Goal: Task Accomplishment & Management: Complete application form

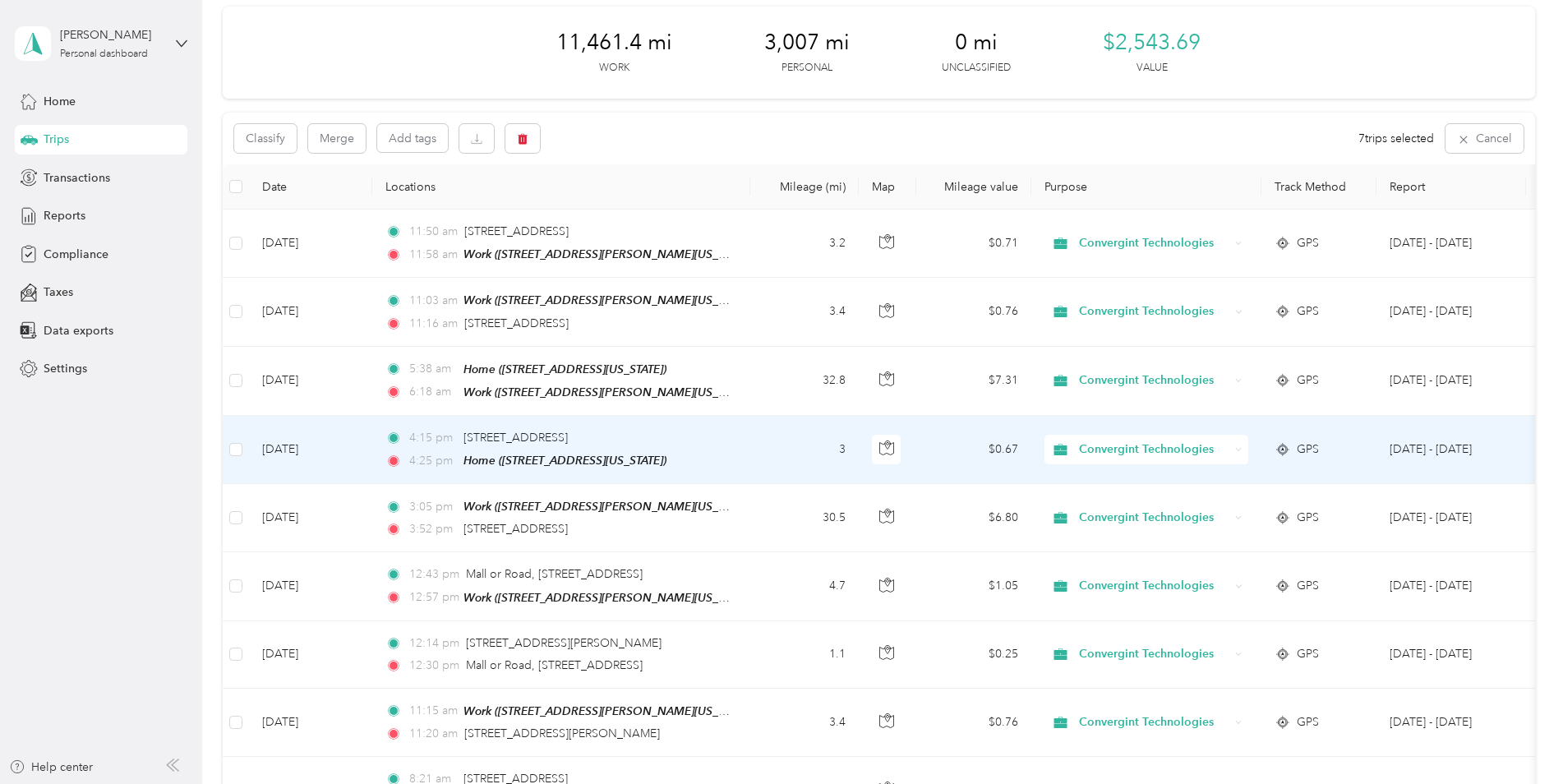
scroll to position [64, 0]
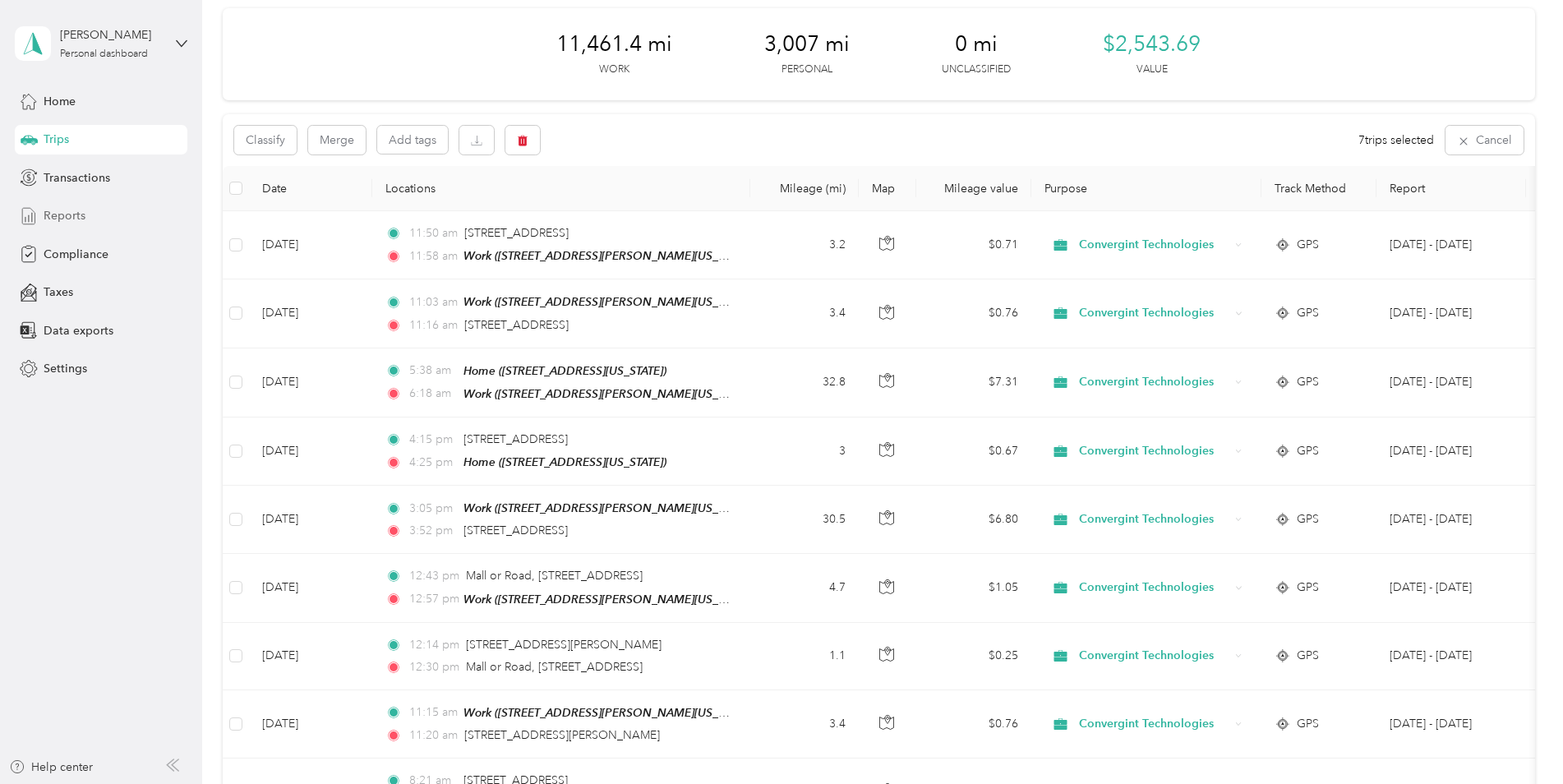
click at [78, 214] on span "Reports" at bounding box center [64, 216] width 42 height 17
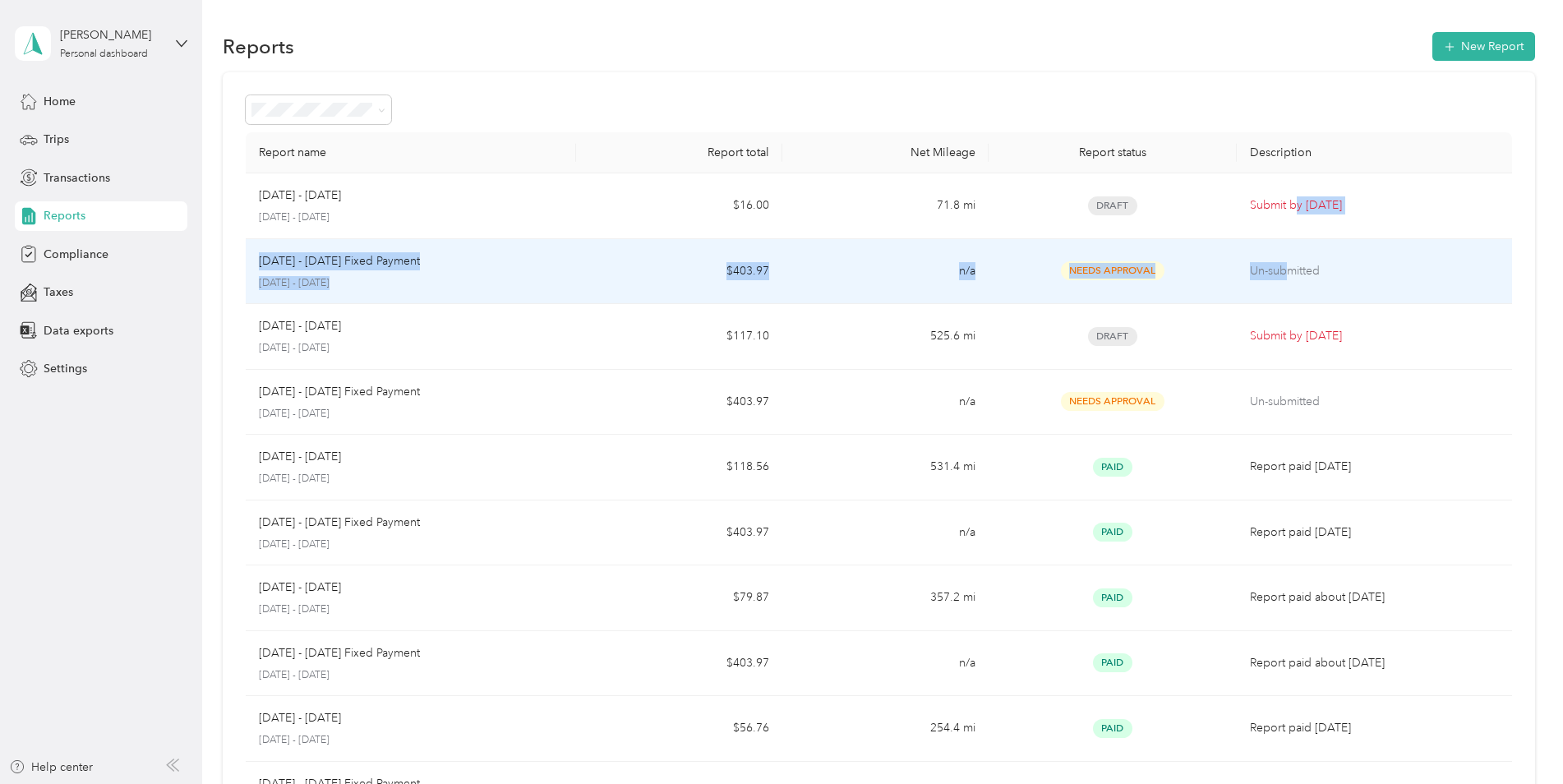
drag, startPoint x: 1290, startPoint y: 207, endPoint x: 1282, endPoint y: 247, distance: 40.8
click at [1282, 247] on tbody "[DATE] - [DATE] [DATE] - [DATE] $16.00 71.8 mi Draft Submit by [DATE] Oct 1 - […" at bounding box center [879, 499] width 1267 height 653
drag, startPoint x: 1282, startPoint y: 247, endPoint x: 1292, endPoint y: 336, distance: 89.6
click at [1292, 336] on p "Submit by [DATE]" at bounding box center [1374, 336] width 249 height 18
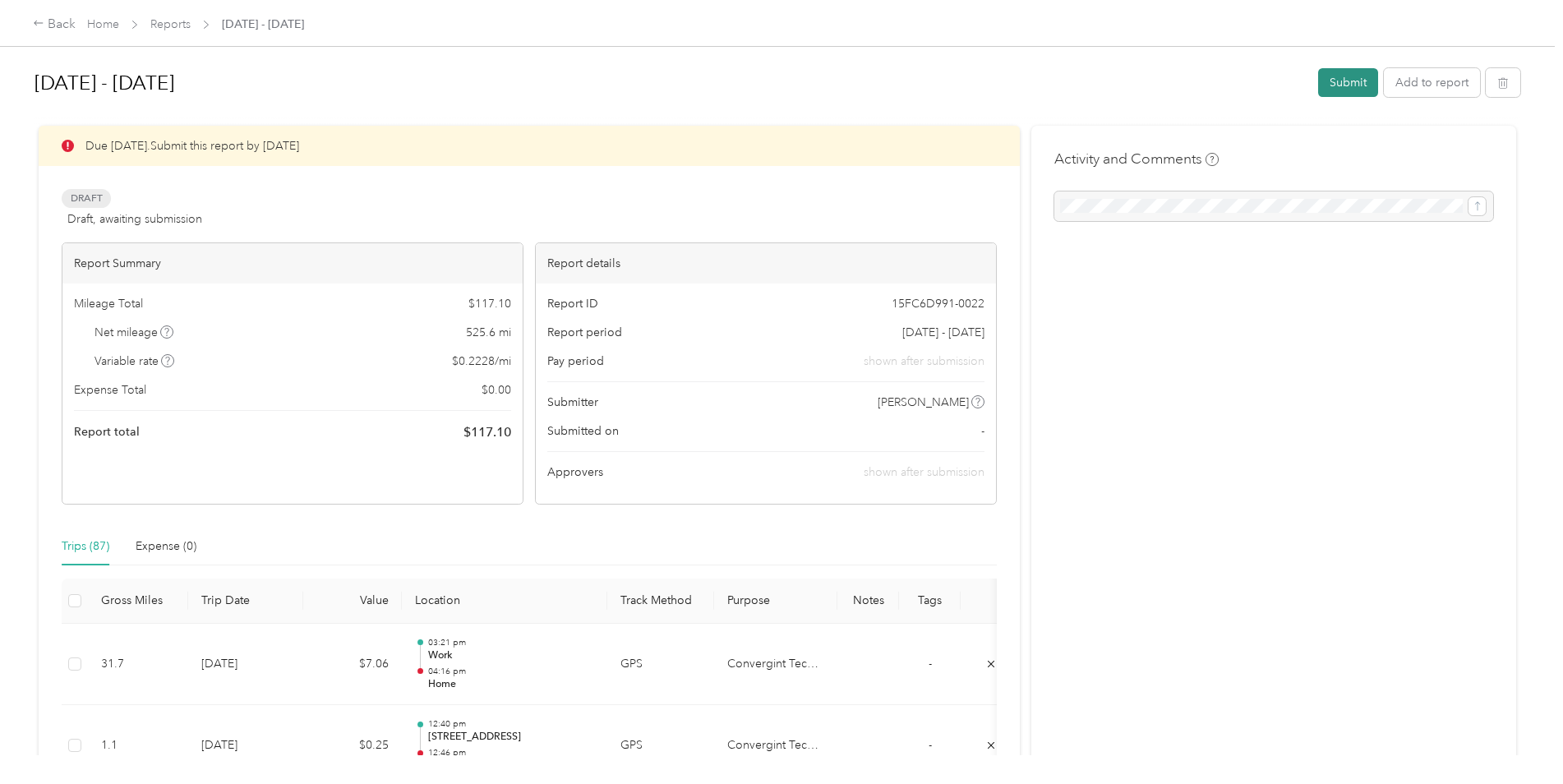
click at [1344, 78] on button "Submit" at bounding box center [1348, 82] width 60 height 29
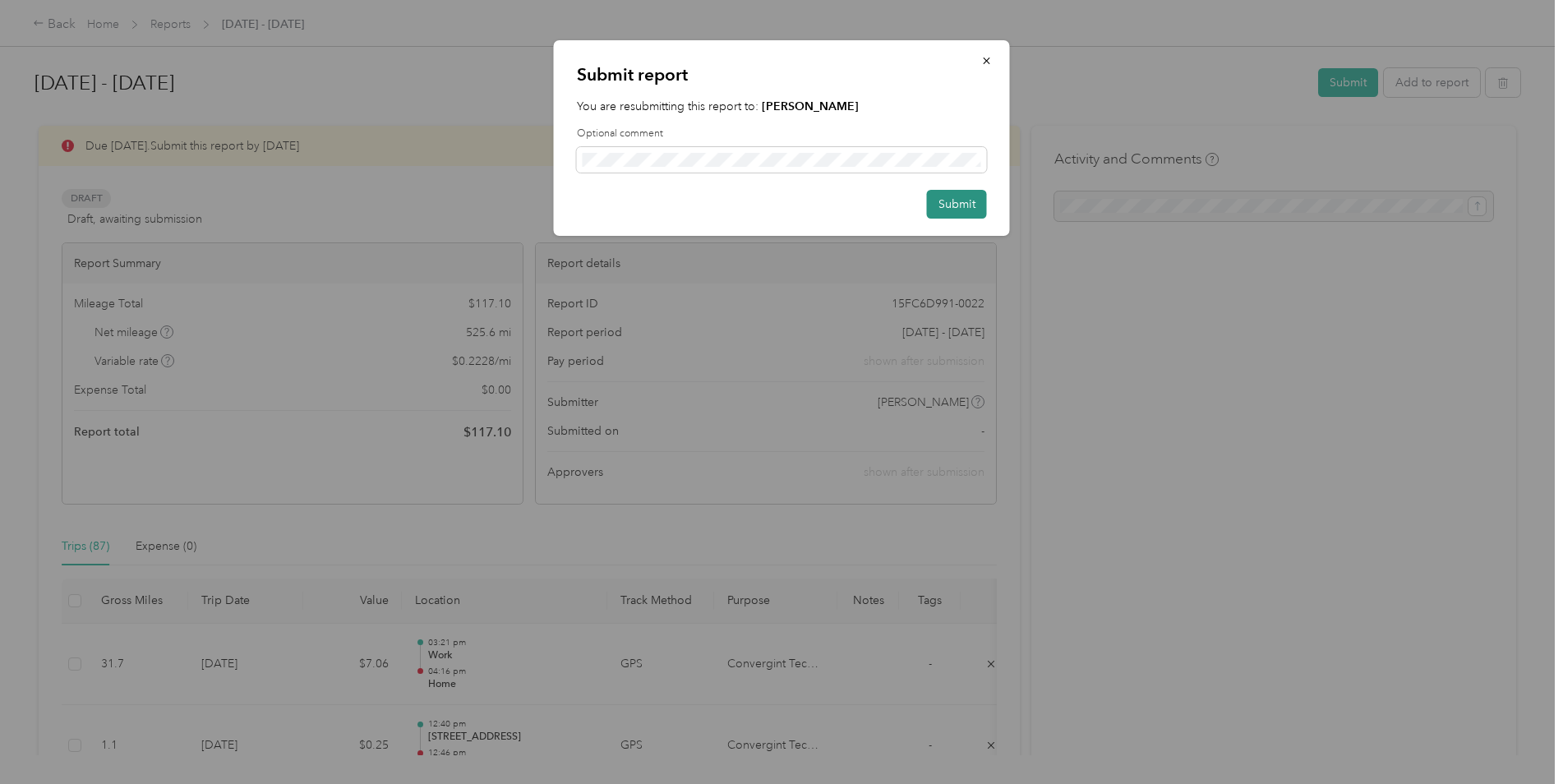
click at [949, 203] on button "Submit" at bounding box center [957, 204] width 60 height 29
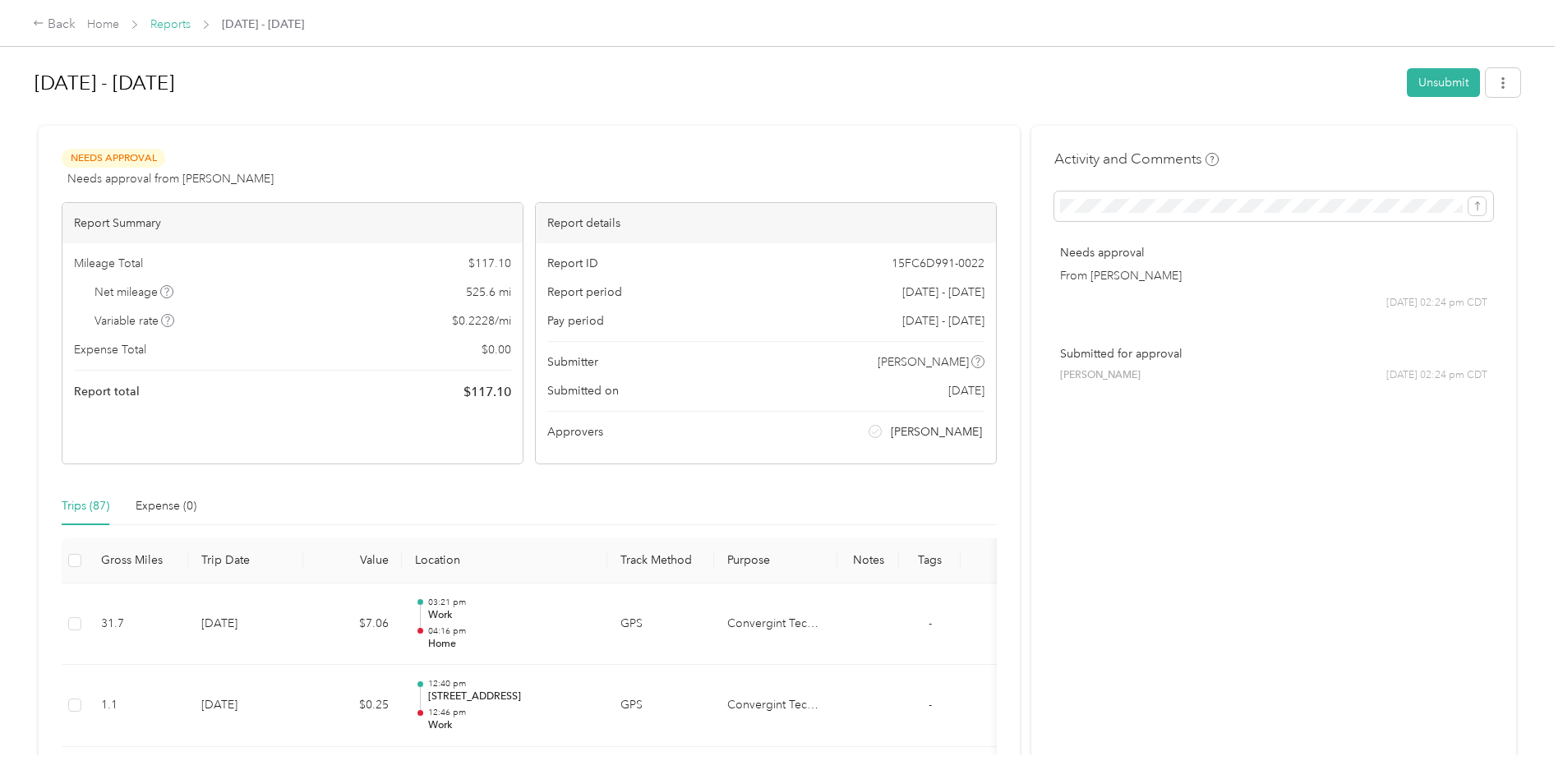
click at [175, 27] on link "Reports" at bounding box center [170, 24] width 41 height 14
